Goal: Information Seeking & Learning: Learn about a topic

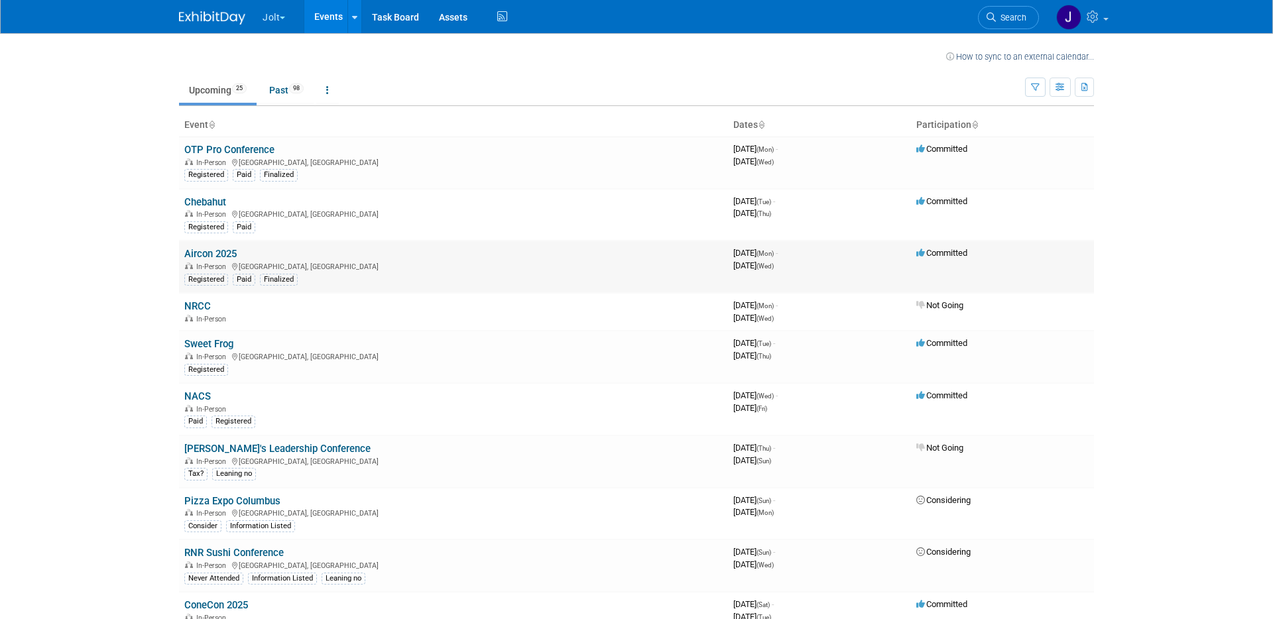
scroll to position [11, 0]
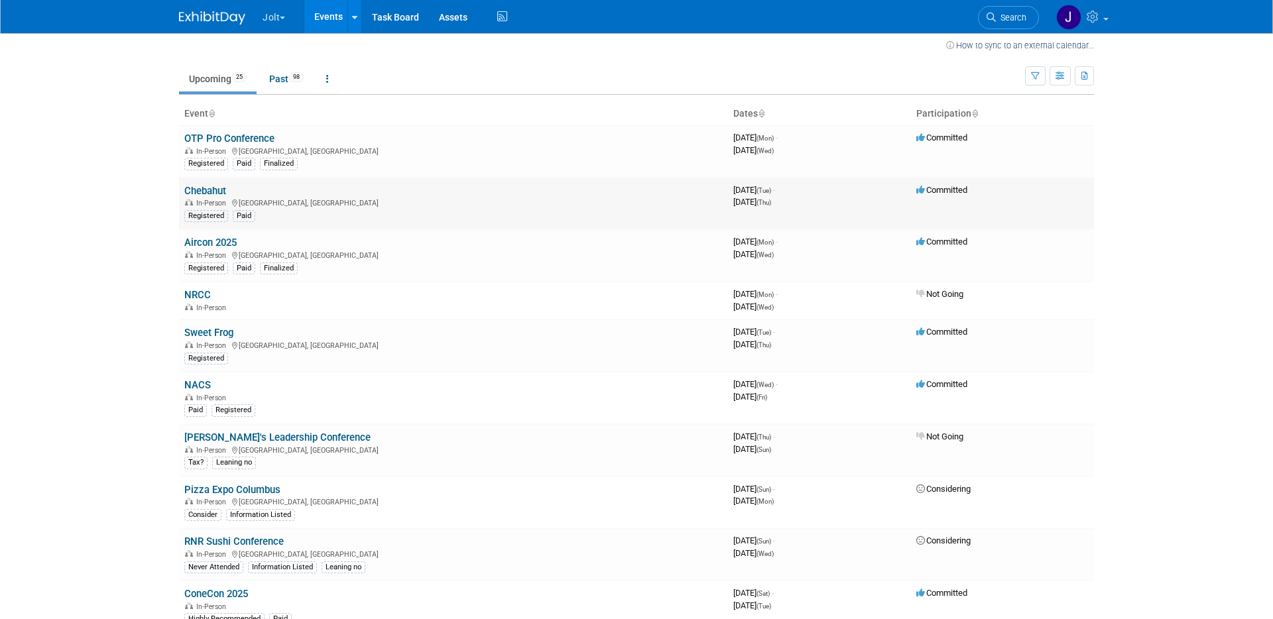
click at [766, 204] on span "[DATE] (Thu)" at bounding box center [752, 202] width 38 height 10
click at [217, 195] on link "Chebahut" at bounding box center [205, 191] width 42 height 12
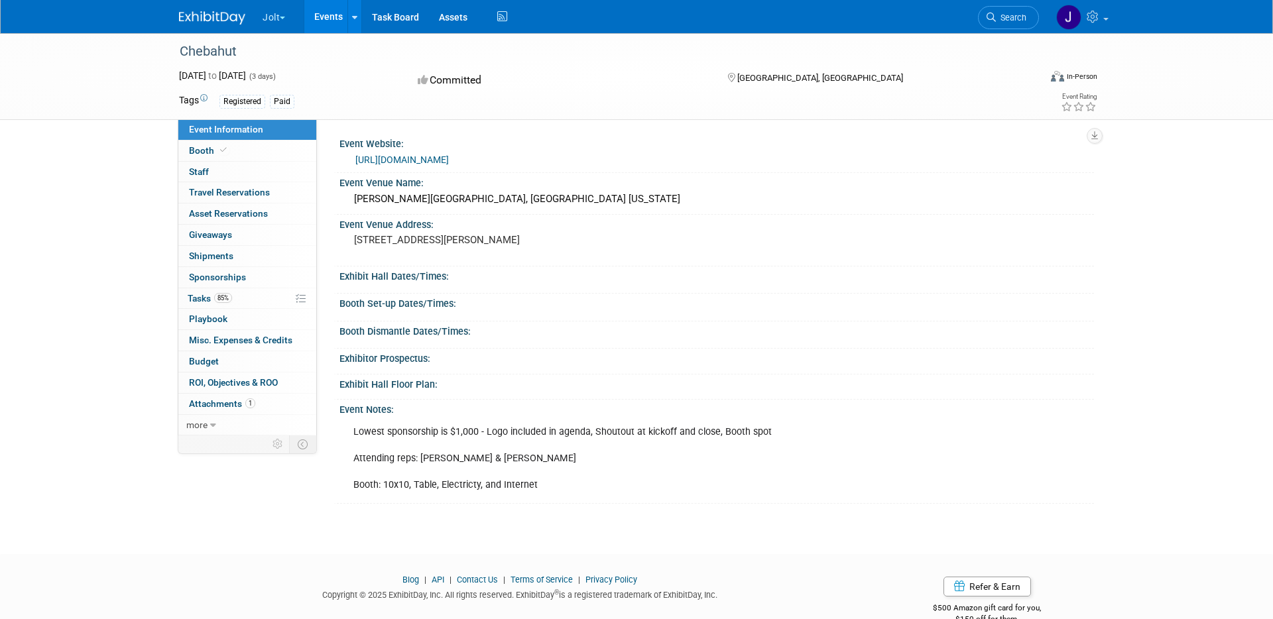
scroll to position [40, 0]
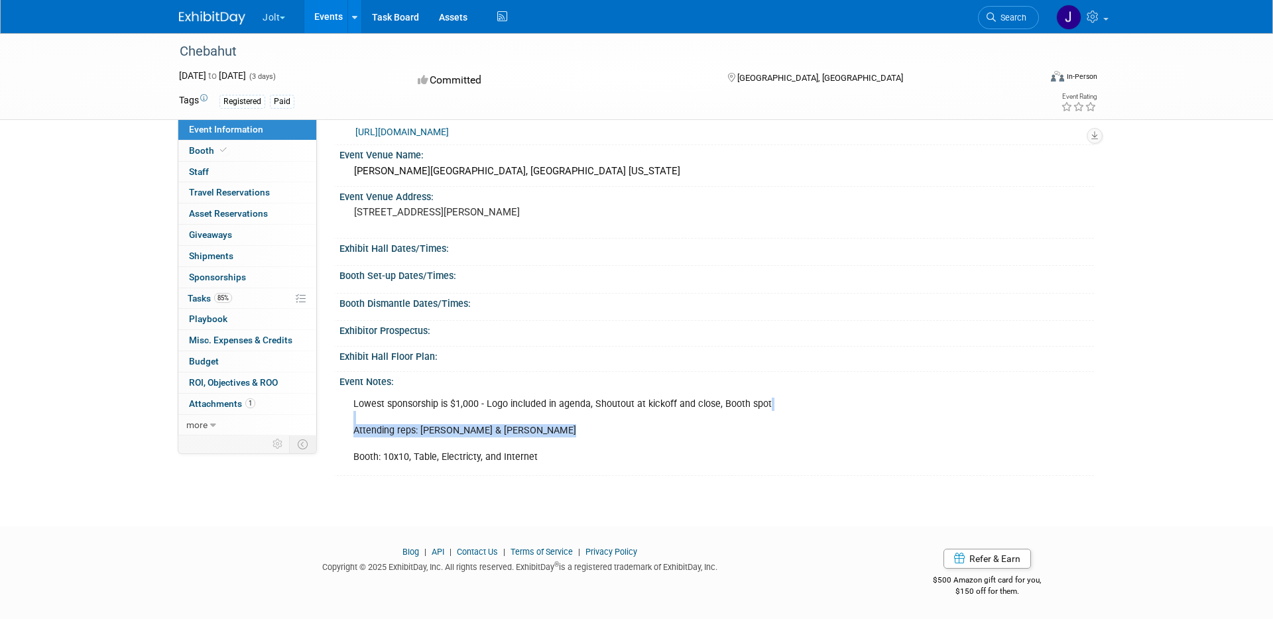
drag, startPoint x: 622, startPoint y: 424, endPoint x: 553, endPoint y: 429, distance: 69.2
click at [553, 429] on div "Lowest sponsorship is $1,000 - Logo included in agenda, Shoutout at kickoff and…" at bounding box center [645, 431] width 603 height 80
click at [557, 434] on div "Lowest sponsorship is $1,000 - Logo included in agenda, Shoutout at kickoff and…" at bounding box center [645, 431] width 603 height 80
drag, startPoint x: 560, startPoint y: 432, endPoint x: 541, endPoint y: 410, distance: 29.2
click at [541, 410] on div "Lowest sponsorship is $1,000 - Logo included in agenda, Shoutout at kickoff and…" at bounding box center [645, 431] width 603 height 80
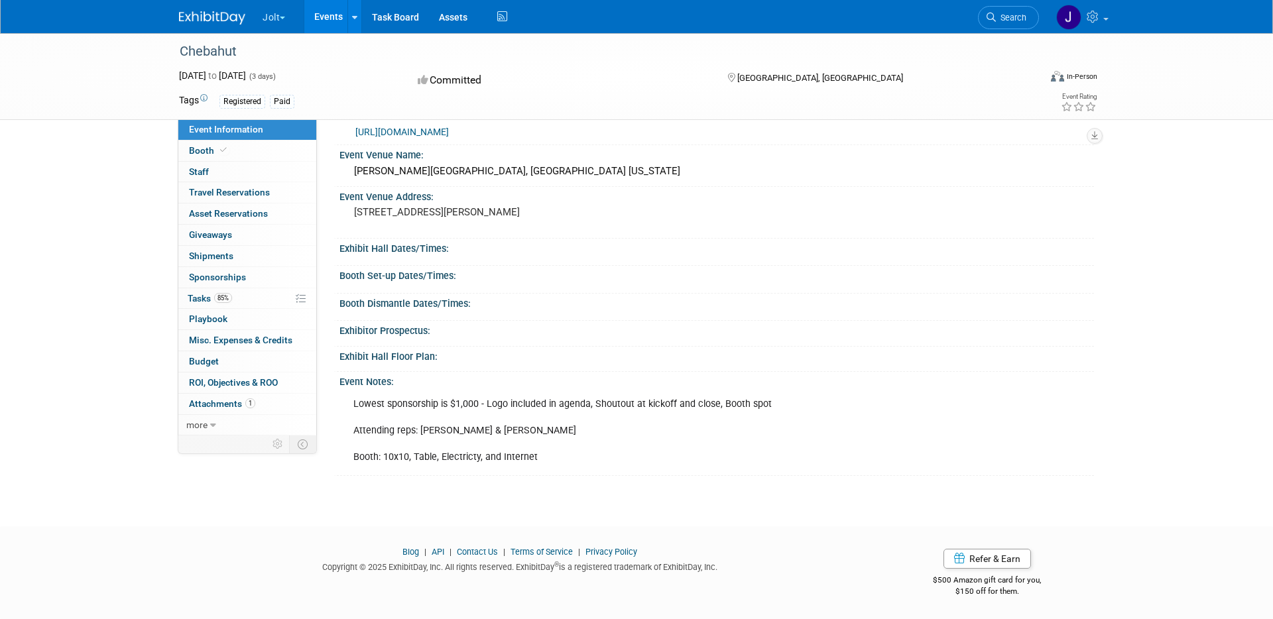
click at [548, 445] on div "Lowest sponsorship is $1,000 - Logo included in agenda, Shoutout at kickoff and…" at bounding box center [645, 431] width 603 height 80
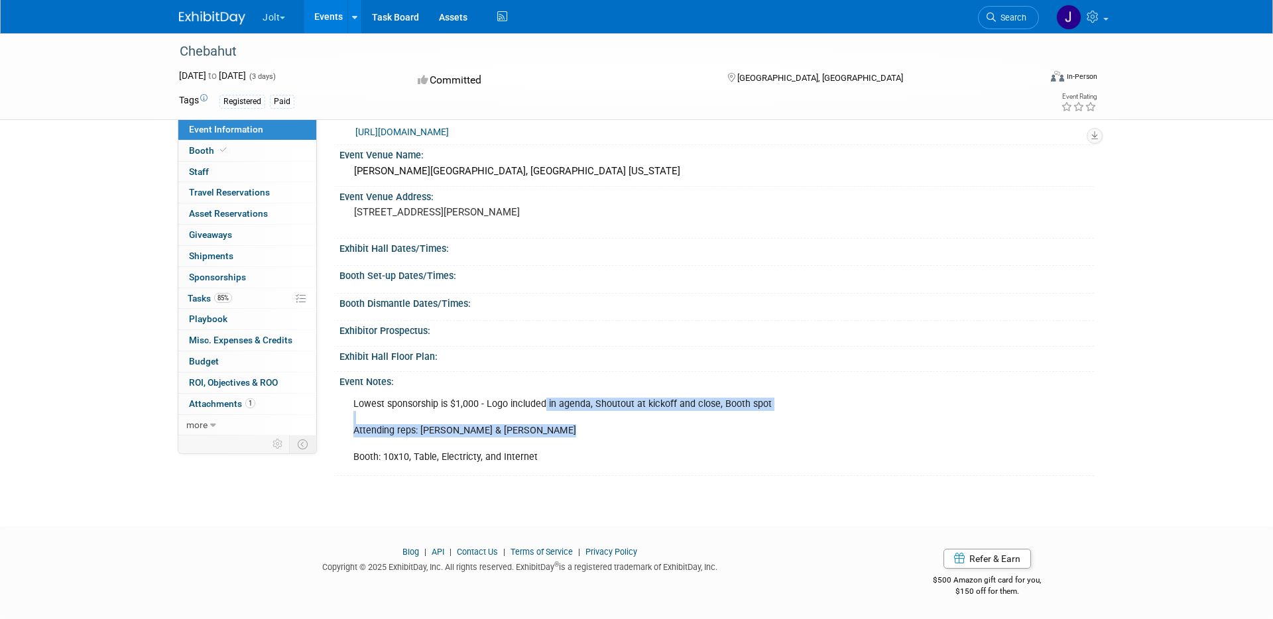
drag, startPoint x: 547, startPoint y: 424, endPoint x: 544, endPoint y: 406, distance: 18.9
click at [544, 406] on div "Lowest sponsorship is $1,000 - Logo included in agenda, Shoutout at kickoff and…" at bounding box center [645, 431] width 603 height 80
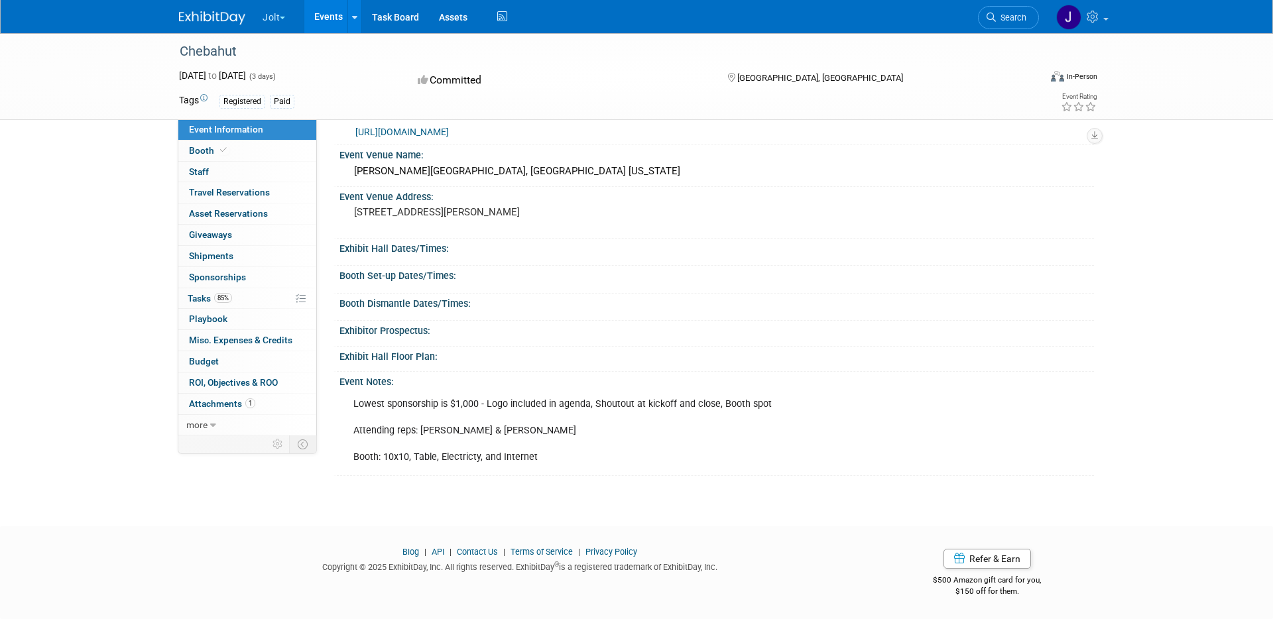
click at [543, 424] on div "Lowest sponsorship is $1,000 - Logo included in agenda, Shoutout at kickoff and…" at bounding box center [645, 431] width 603 height 80
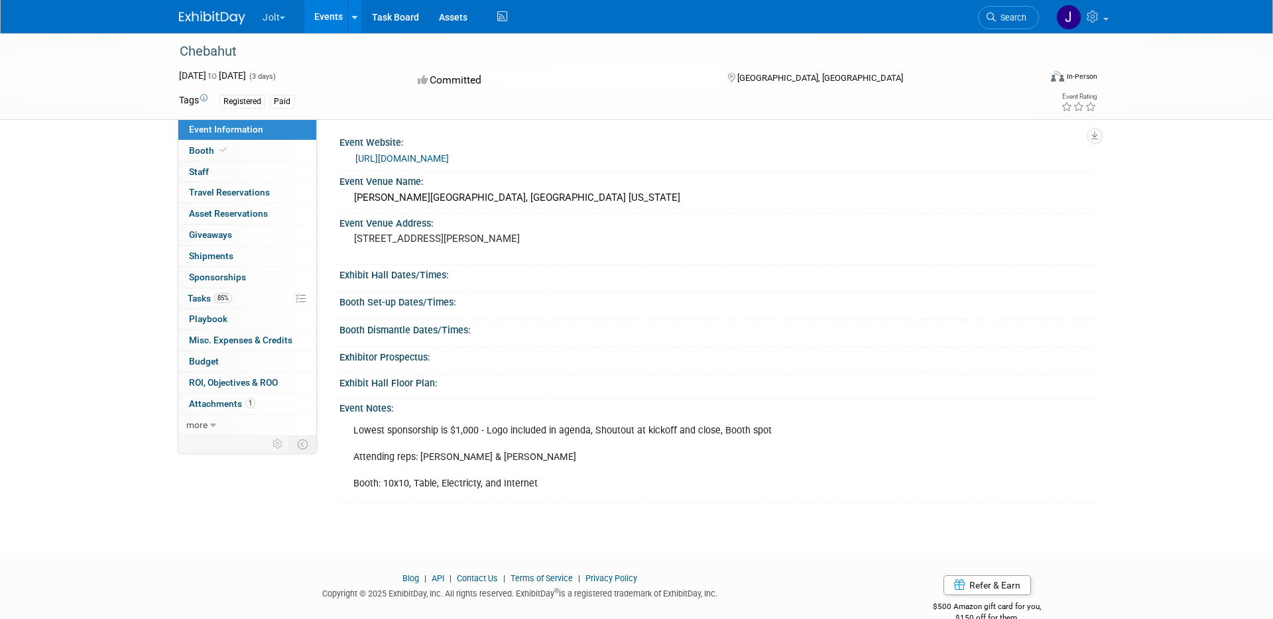
scroll to position [0, 0]
drag, startPoint x: 737, startPoint y: 444, endPoint x: 763, endPoint y: 445, distance: 26.6
click at [755, 445] on div "Lowest sponsorship is $1,000 - Logo included in agenda, Shoutout at kickoff and…" at bounding box center [645, 459] width 603 height 80
click at [763, 446] on div "Lowest sponsorship is $1,000 - Logo included in agenda, Shoutout at kickoff and…" at bounding box center [645, 459] width 603 height 80
click at [758, 439] on div "Lowest sponsorship is $1,000 - Logo included in agenda, Shoutout at kickoff and…" at bounding box center [645, 459] width 603 height 80
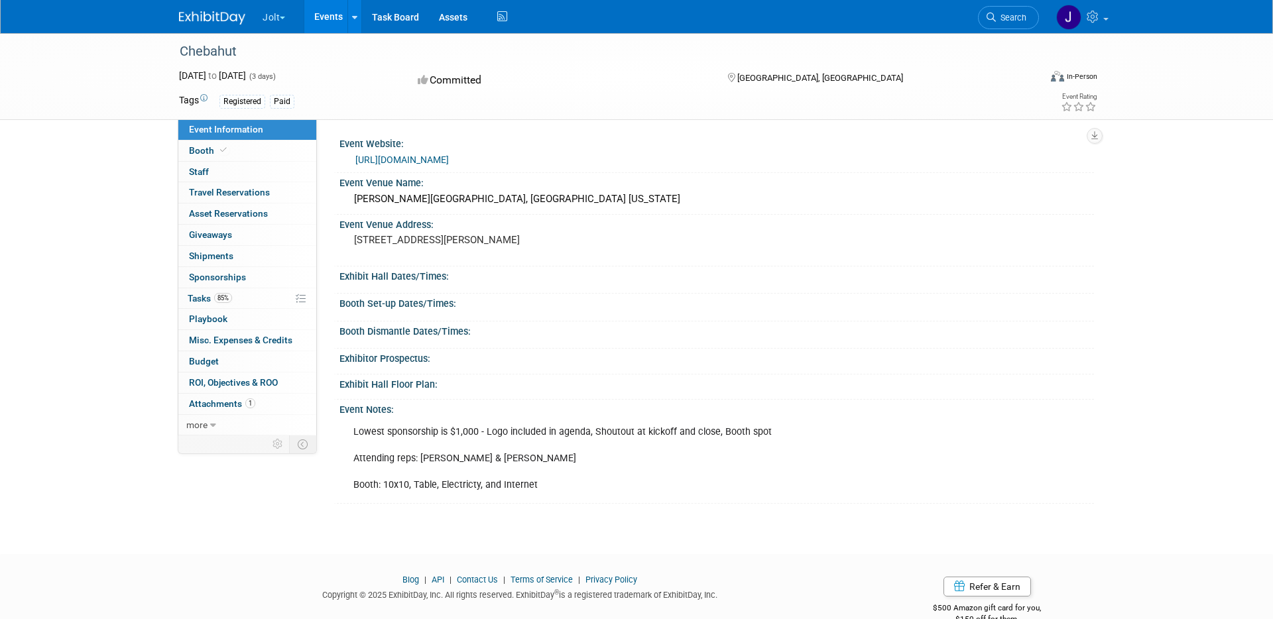
click at [779, 438] on div "Lowest sponsorship is $1,000 - Logo included in agenda, Shoutout at kickoff and…" at bounding box center [645, 459] width 603 height 80
click at [720, 446] on div "Lowest sponsorship is $1,000 - Logo included in agenda, Shoutout at kickoff and…" at bounding box center [645, 459] width 603 height 80
drag, startPoint x: 698, startPoint y: 449, endPoint x: 663, endPoint y: 444, distance: 34.8
click at [698, 449] on div "Lowest sponsorship is $1,000 - Logo included in agenda, Shoutout at kickoff and…" at bounding box center [645, 459] width 603 height 80
click at [449, 160] on link "https://chebahut.com/afm-2025/" at bounding box center [402, 160] width 94 height 11
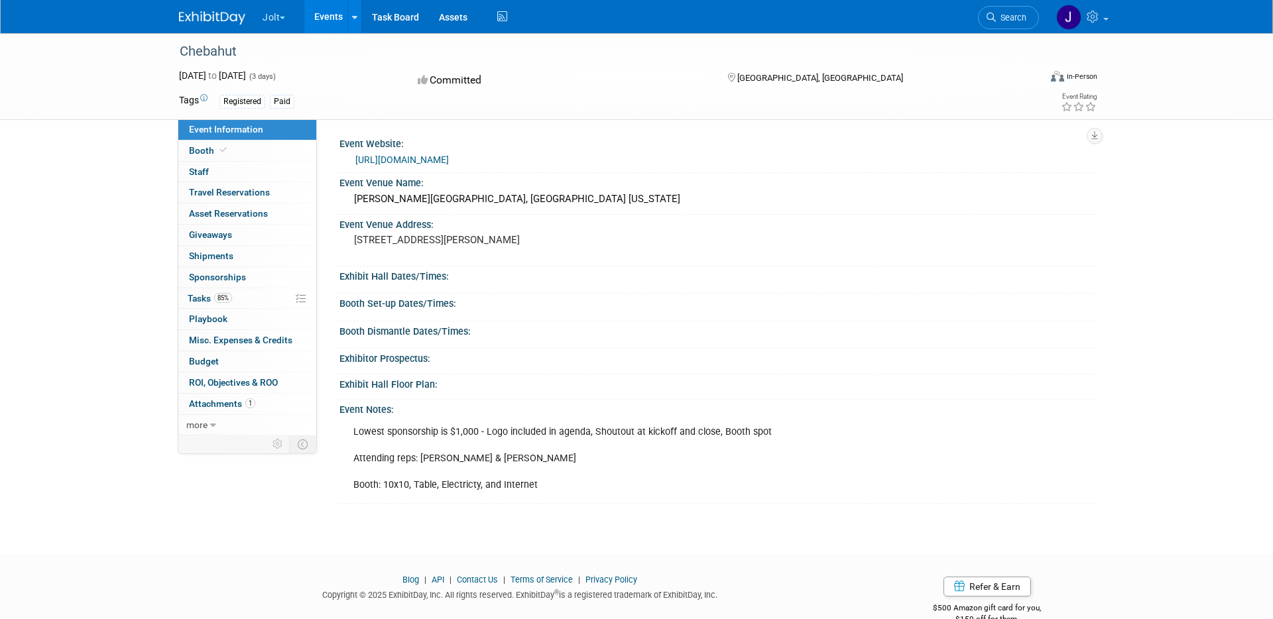
click at [407, 180] on div "Event Venue Name:" at bounding box center [717, 181] width 755 height 17
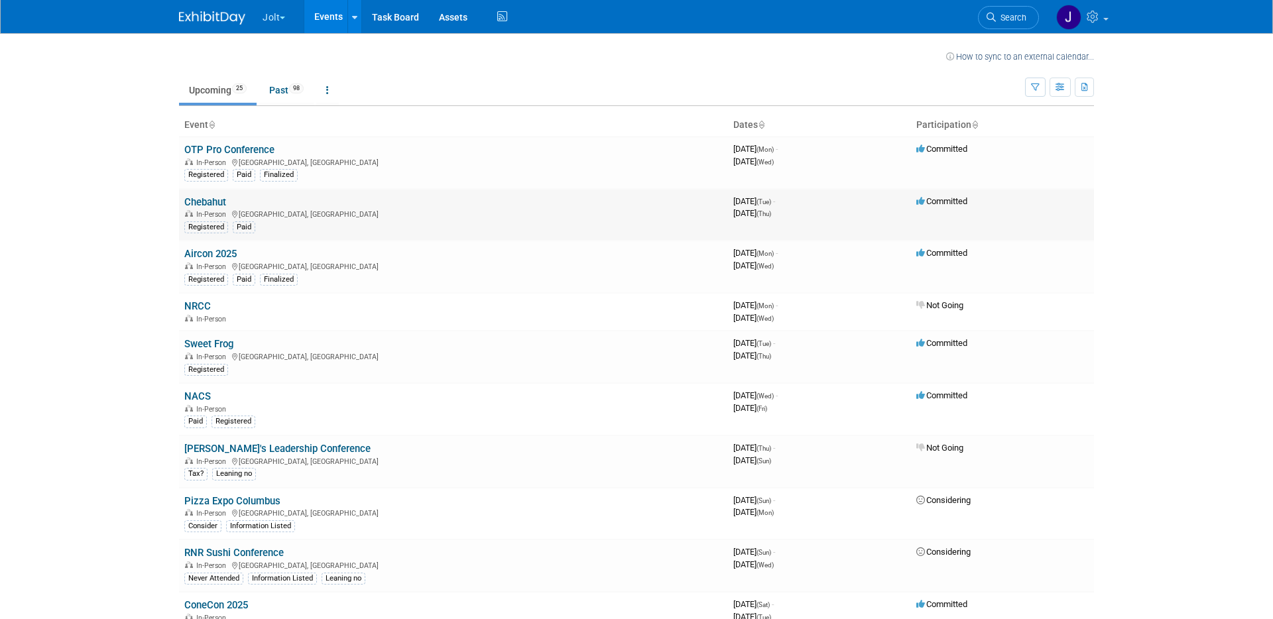
click at [216, 201] on link "Chebahut" at bounding box center [205, 202] width 42 height 12
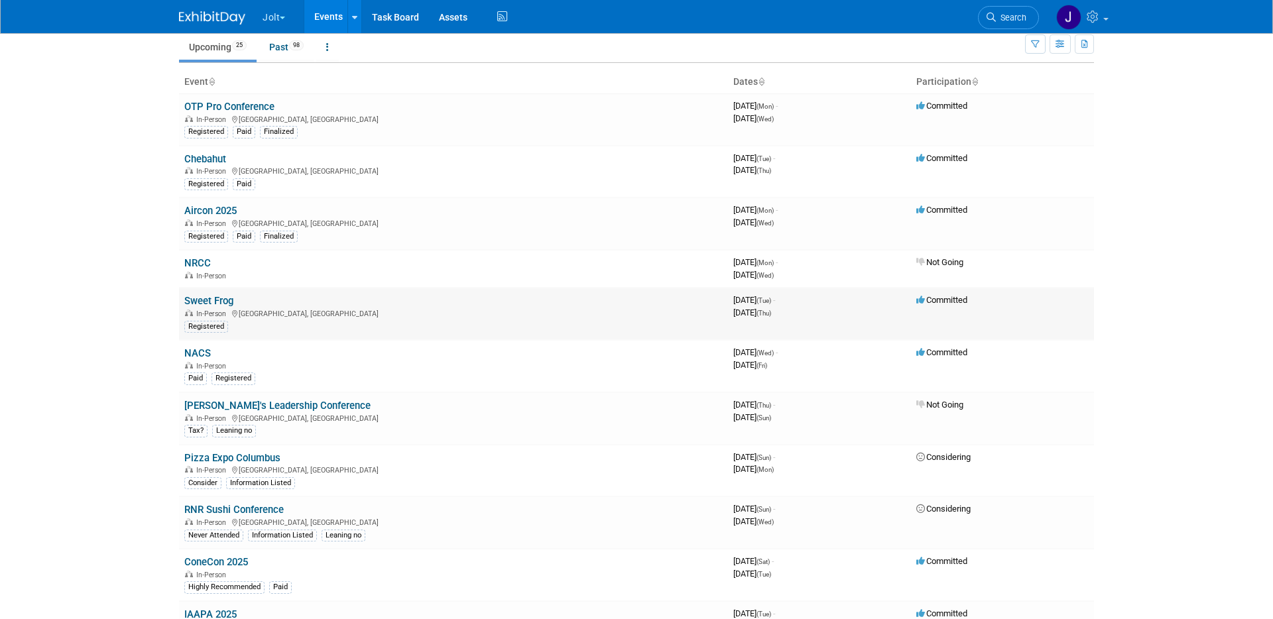
scroll to position [62, 0]
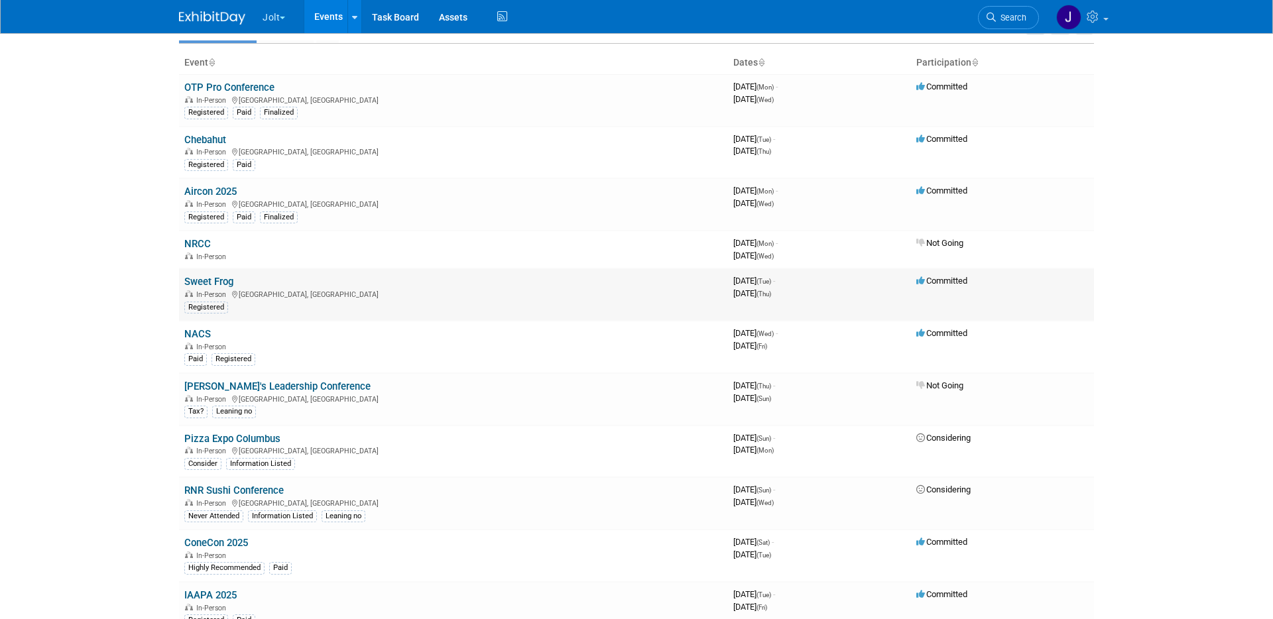
drag, startPoint x: 847, startPoint y: 291, endPoint x: 689, endPoint y: 284, distance: 158.0
click at [695, 284] on tr "Sweet Frog In-Person [GEOGRAPHIC_DATA], [GEOGRAPHIC_DATA] Registered 3968784000…" at bounding box center [636, 295] width 915 height 52
click at [114, 301] on body "Jolt Choose Workspace: Jolt Jolt Events Recently Viewed Events: [GEOGRAPHIC_DAT…" at bounding box center [636, 247] width 1273 height 619
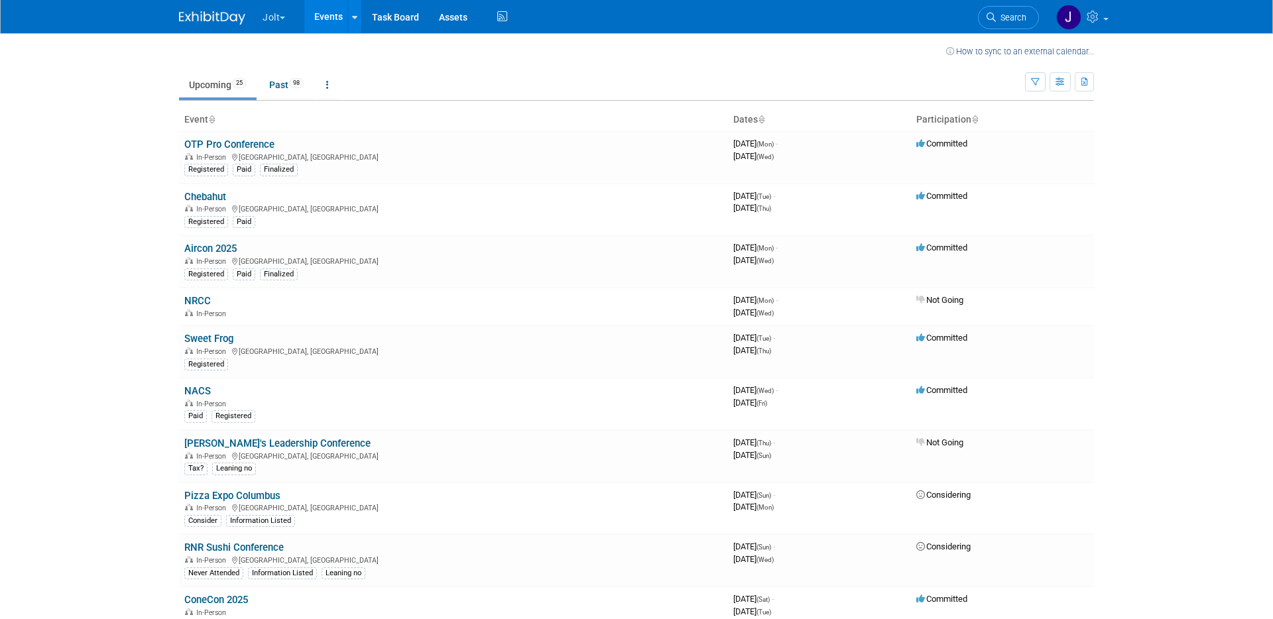
scroll to position [0, 0]
